Goal: Task Accomplishment & Management: Manage account settings

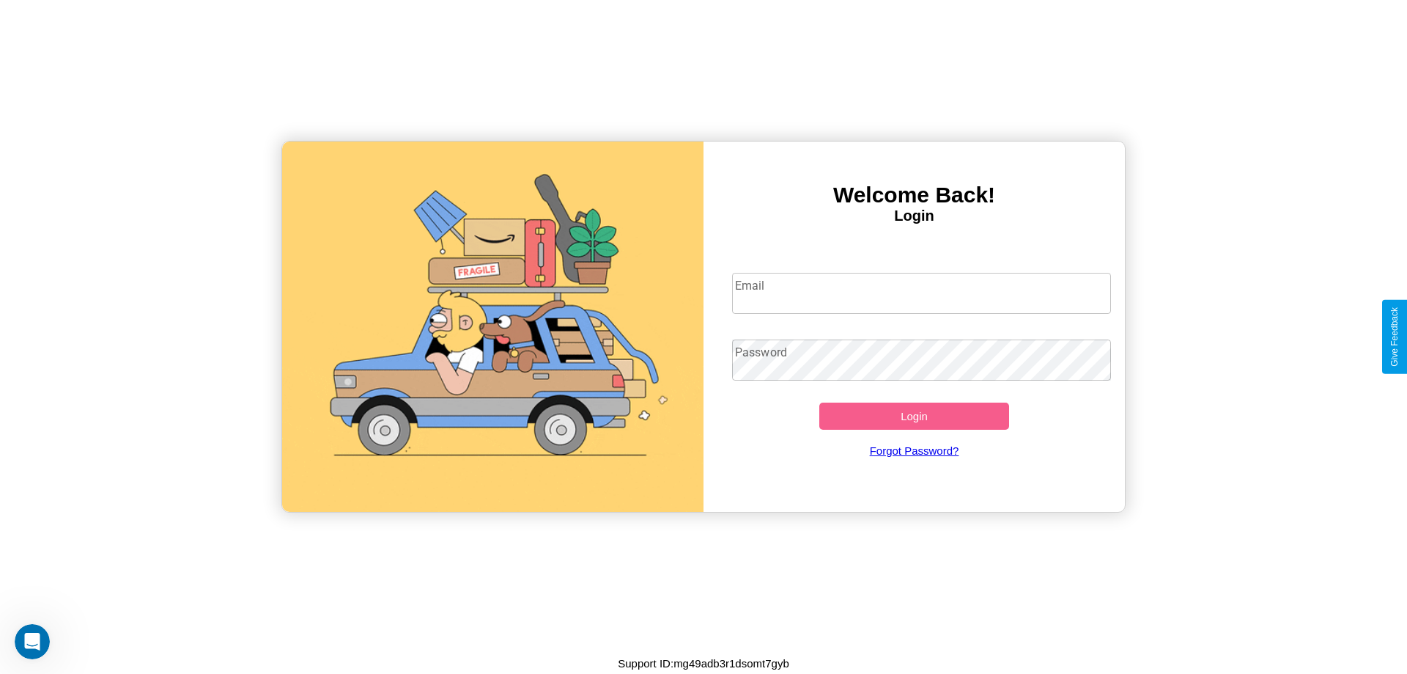
click at [921, 292] on input "Email" at bounding box center [922, 293] width 380 height 41
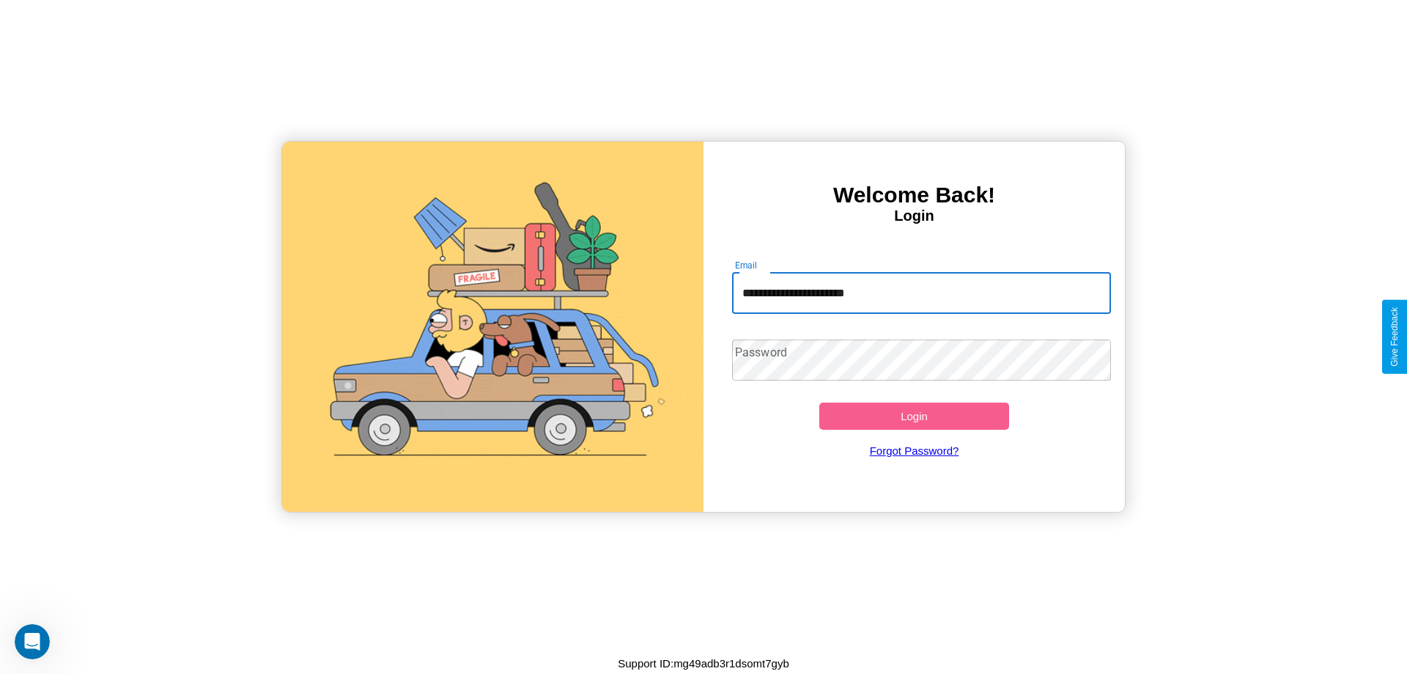
type input "**********"
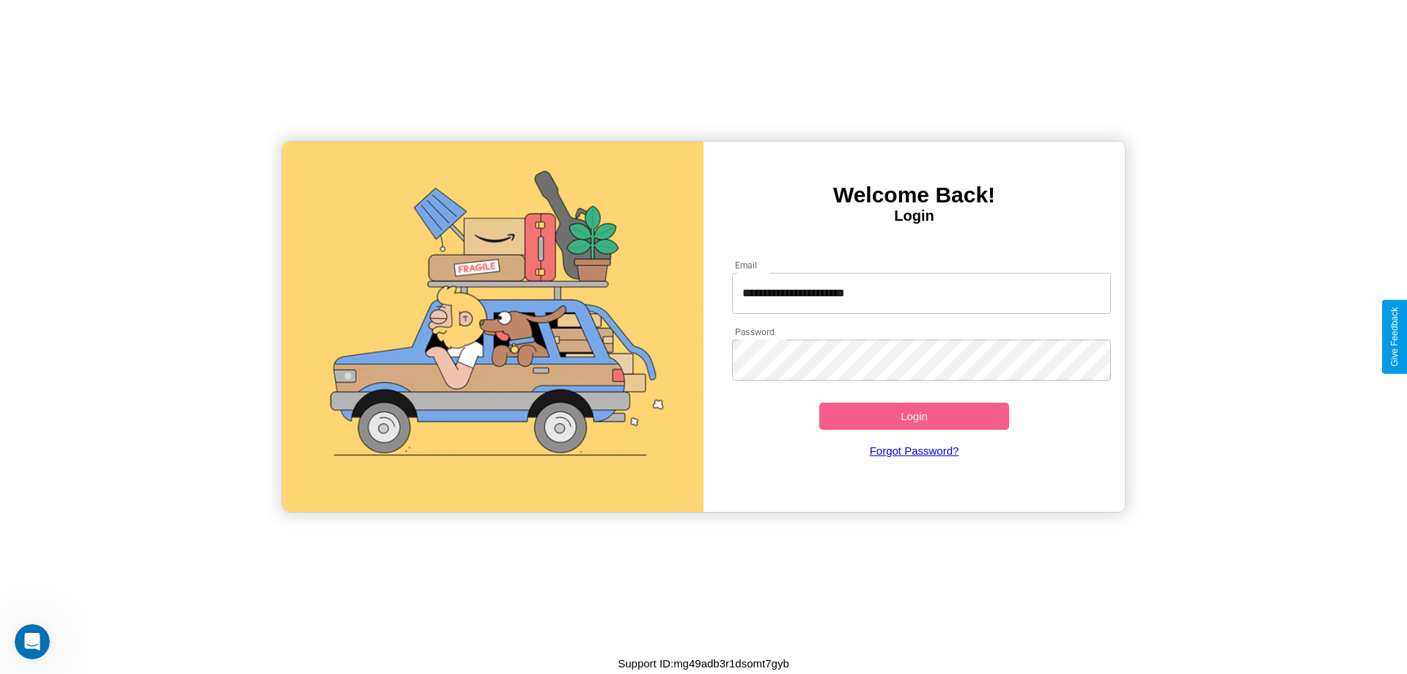
click at [914, 416] on button "Login" at bounding box center [915, 415] width 190 height 27
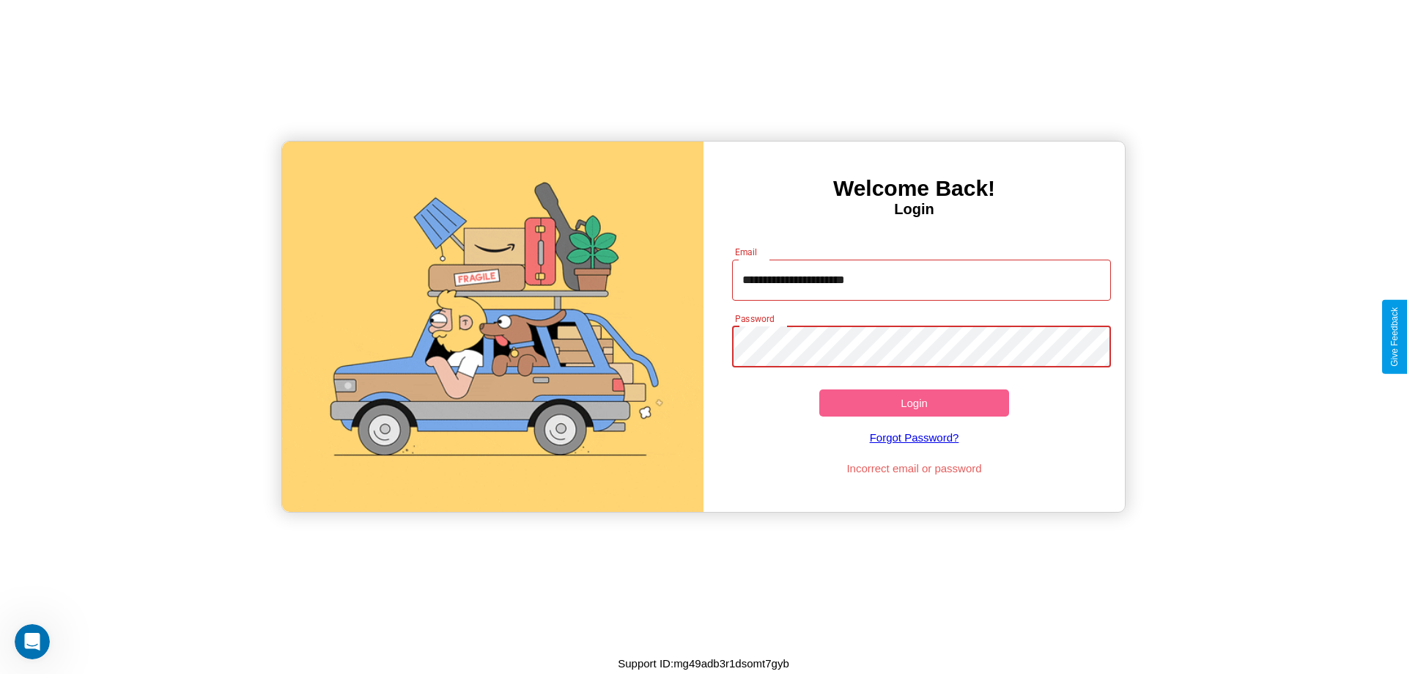
click at [914, 402] on button "Login" at bounding box center [915, 402] width 190 height 27
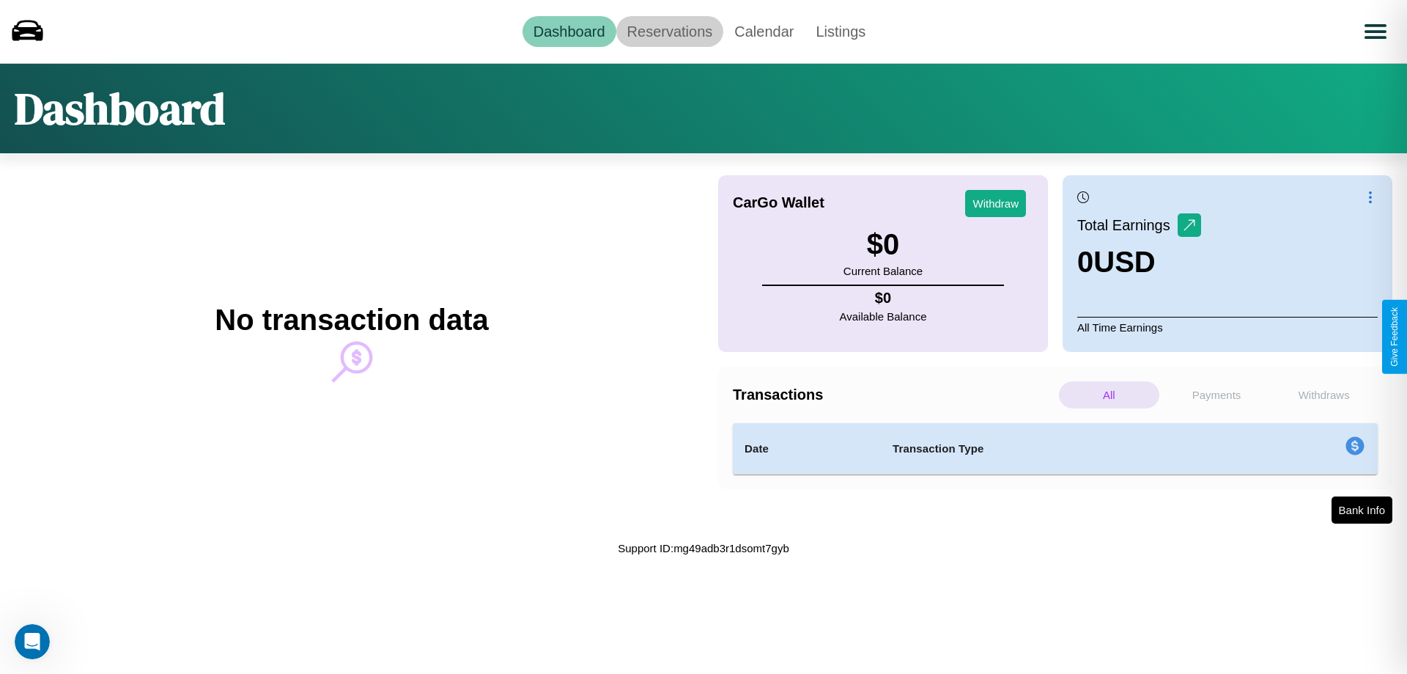
click at [669, 31] on link "Reservations" at bounding box center [671, 31] width 108 height 31
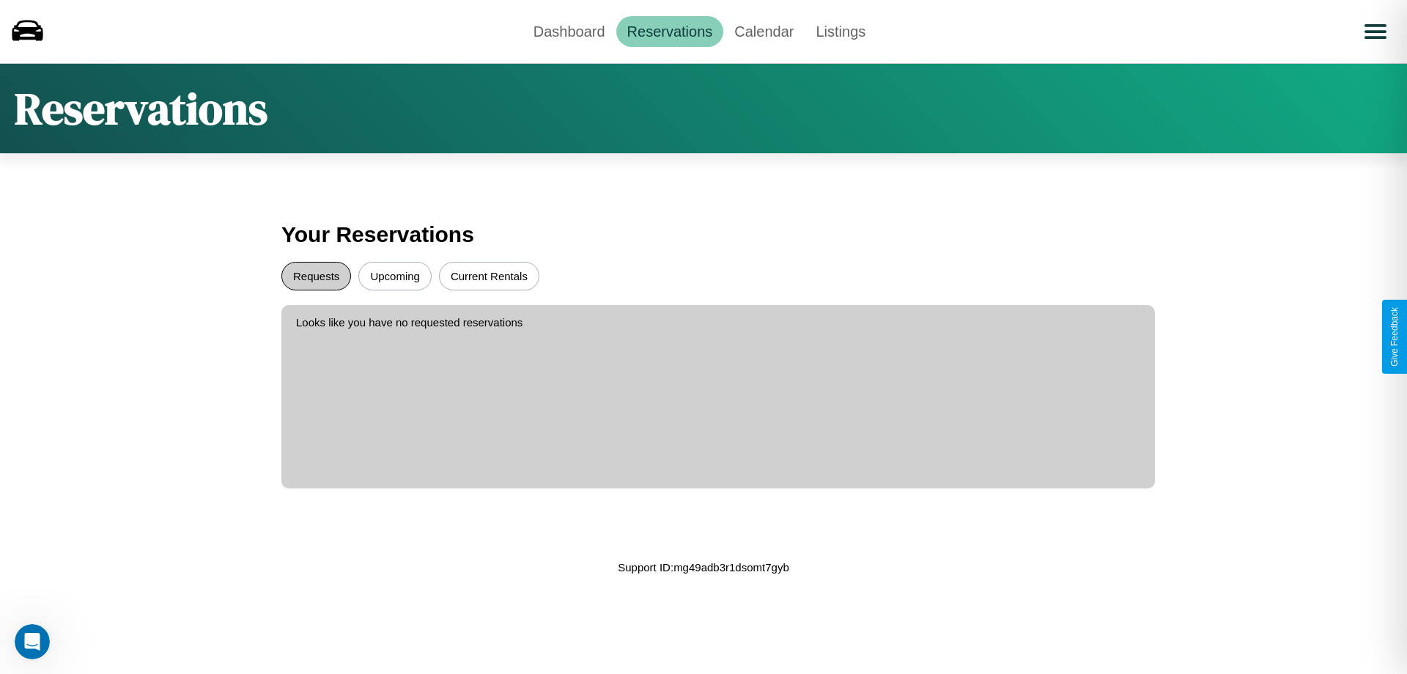
click at [316, 276] on button "Requests" at bounding box center [316, 276] width 70 height 29
click at [489, 276] on button "Current Rentals" at bounding box center [489, 276] width 100 height 29
click at [569, 31] on link "Dashboard" at bounding box center [570, 31] width 94 height 31
